Goal: Navigation & Orientation: Find specific page/section

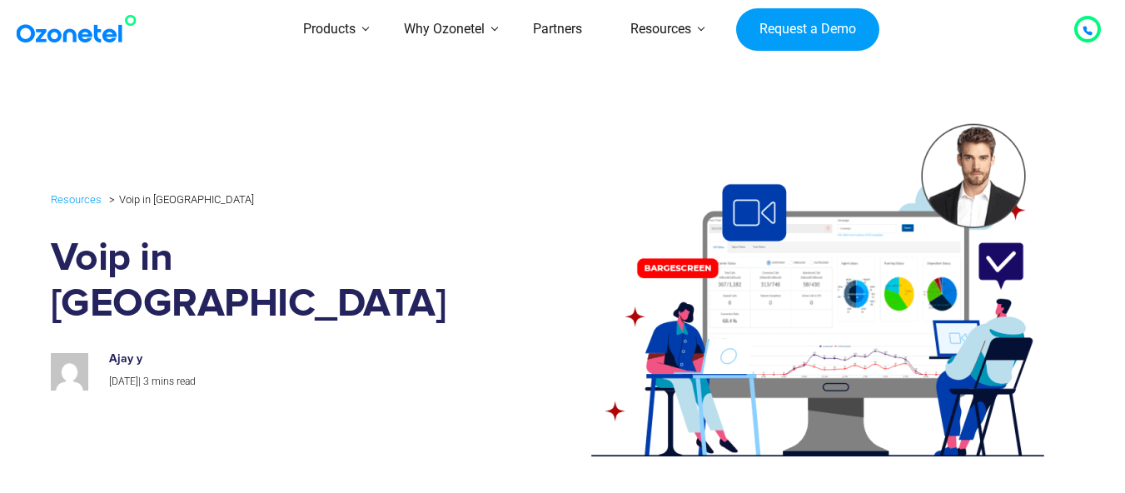
click at [1089, 19] on div at bounding box center [1088, 29] width 10 height 20
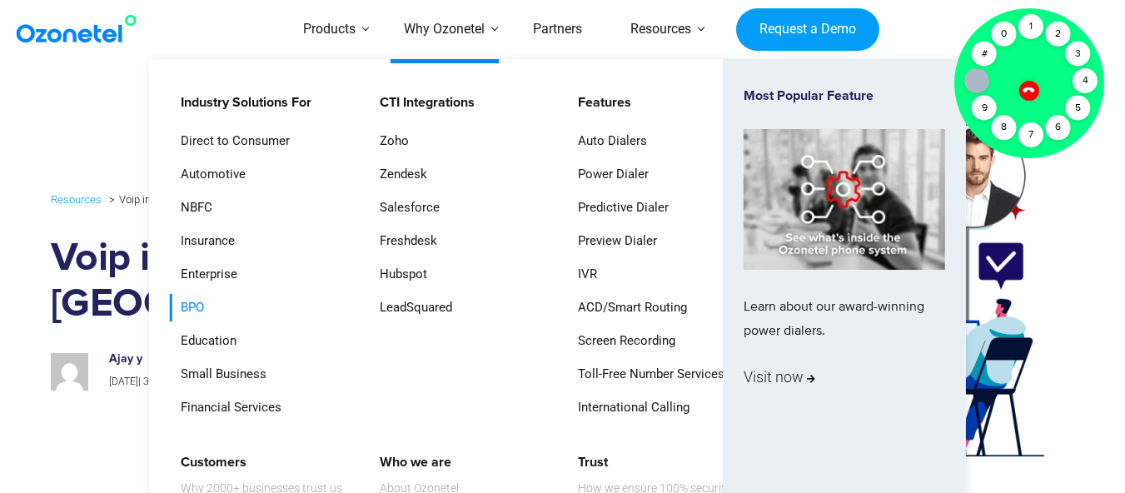
click at [201, 322] on link "BPO" at bounding box center [188, 307] width 37 height 27
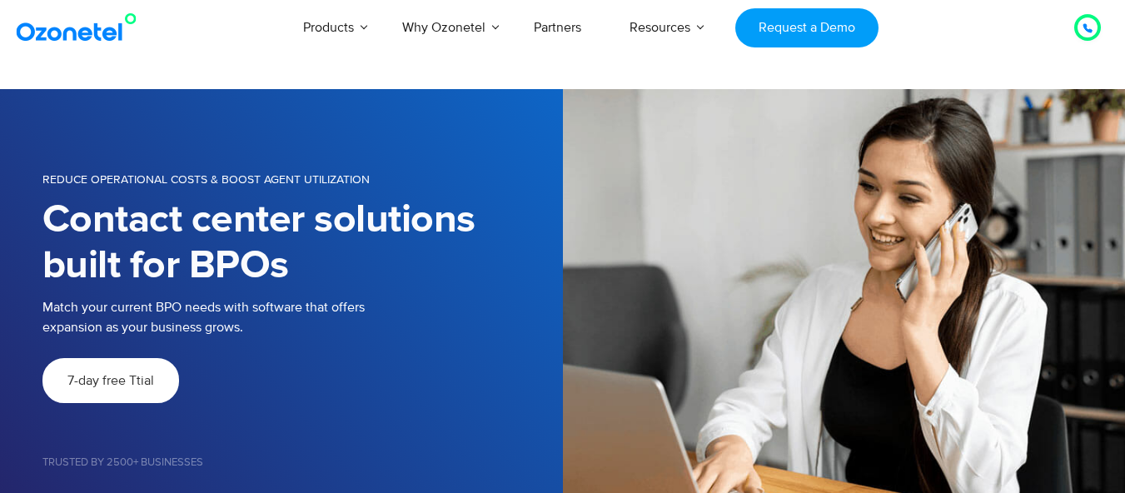
scroll to position [835, 0]
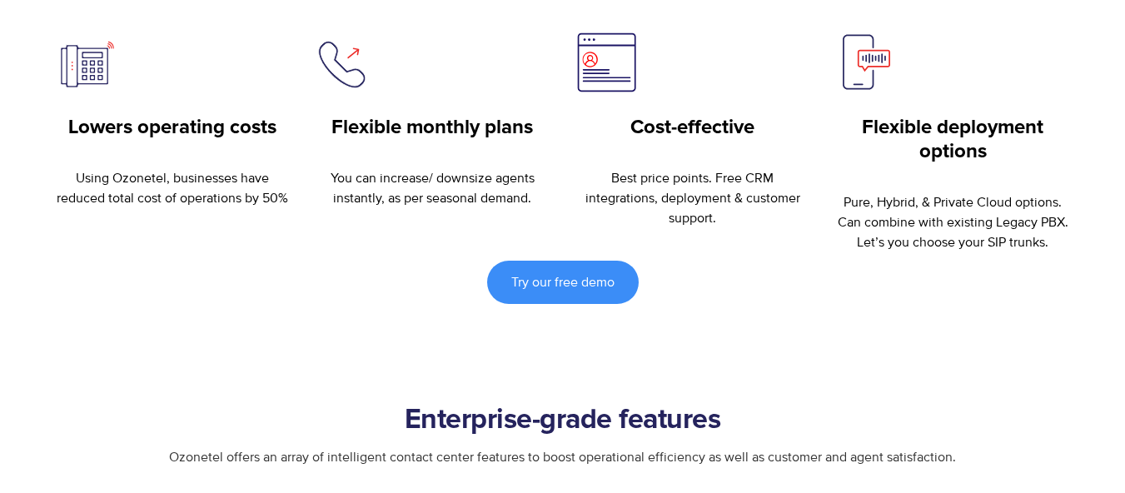
click at [384, 127] on div "Flexible monthly plans You can increase/ downsize agents instantly, as per seas…" at bounding box center [433, 119] width 236 height 177
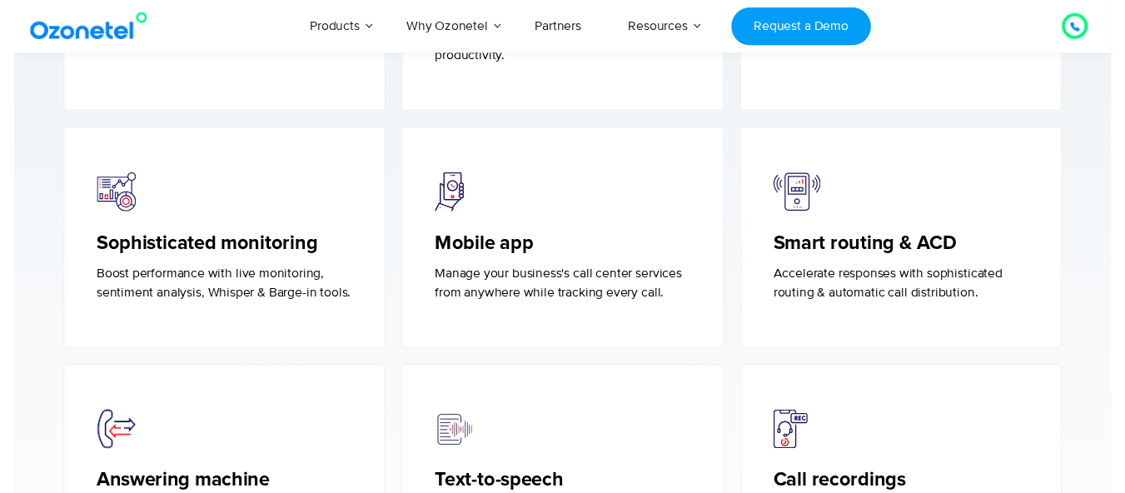
scroll to position [0, 0]
